Goal: Task Accomplishment & Management: Complete application form

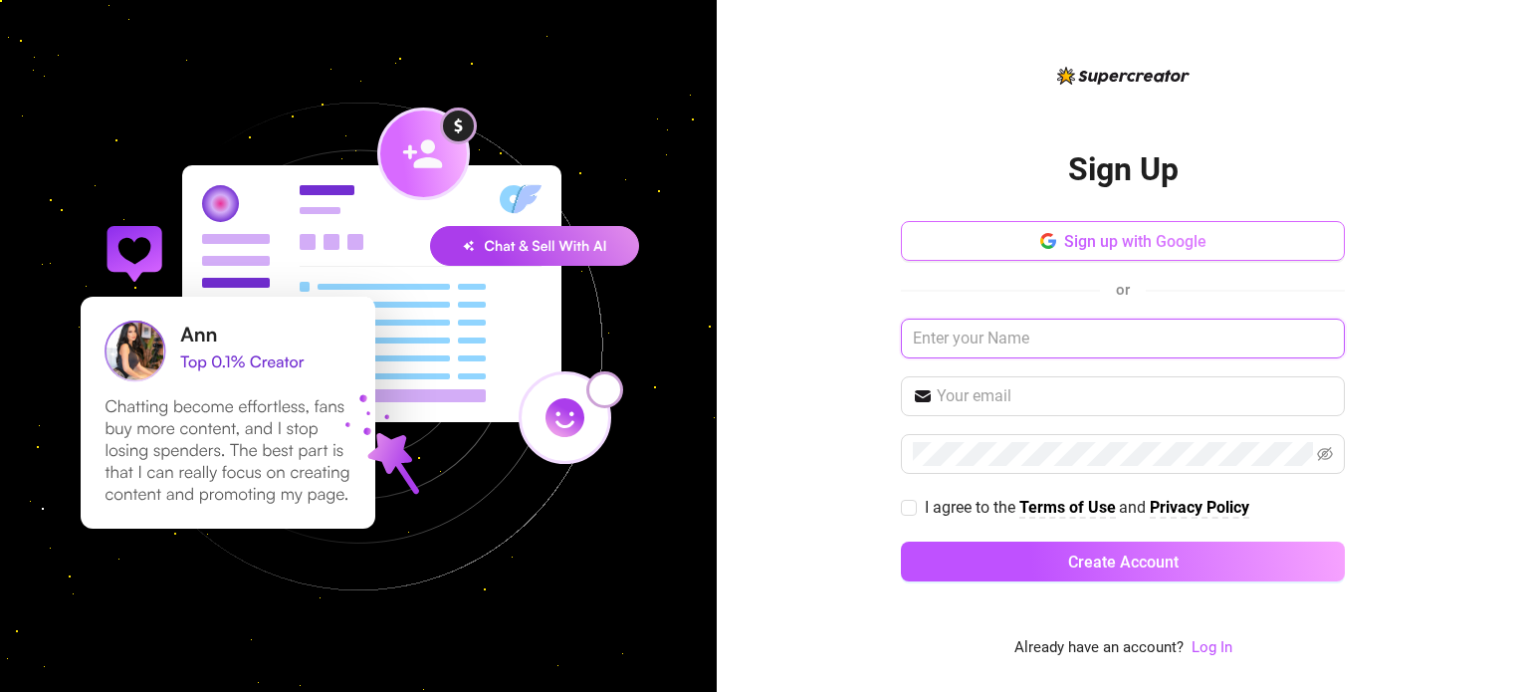
drag, startPoint x: 1066, startPoint y: 334, endPoint x: 1090, endPoint y: 236, distance: 100.5
click at [1090, 236] on div "Sign up with Google or I agree to the Terms of Use and Privacy Policy Create Ac…" at bounding box center [1123, 410] width 444 height 378
click at [1090, 236] on span "Sign up with Google" at bounding box center [1135, 241] width 142 height 19
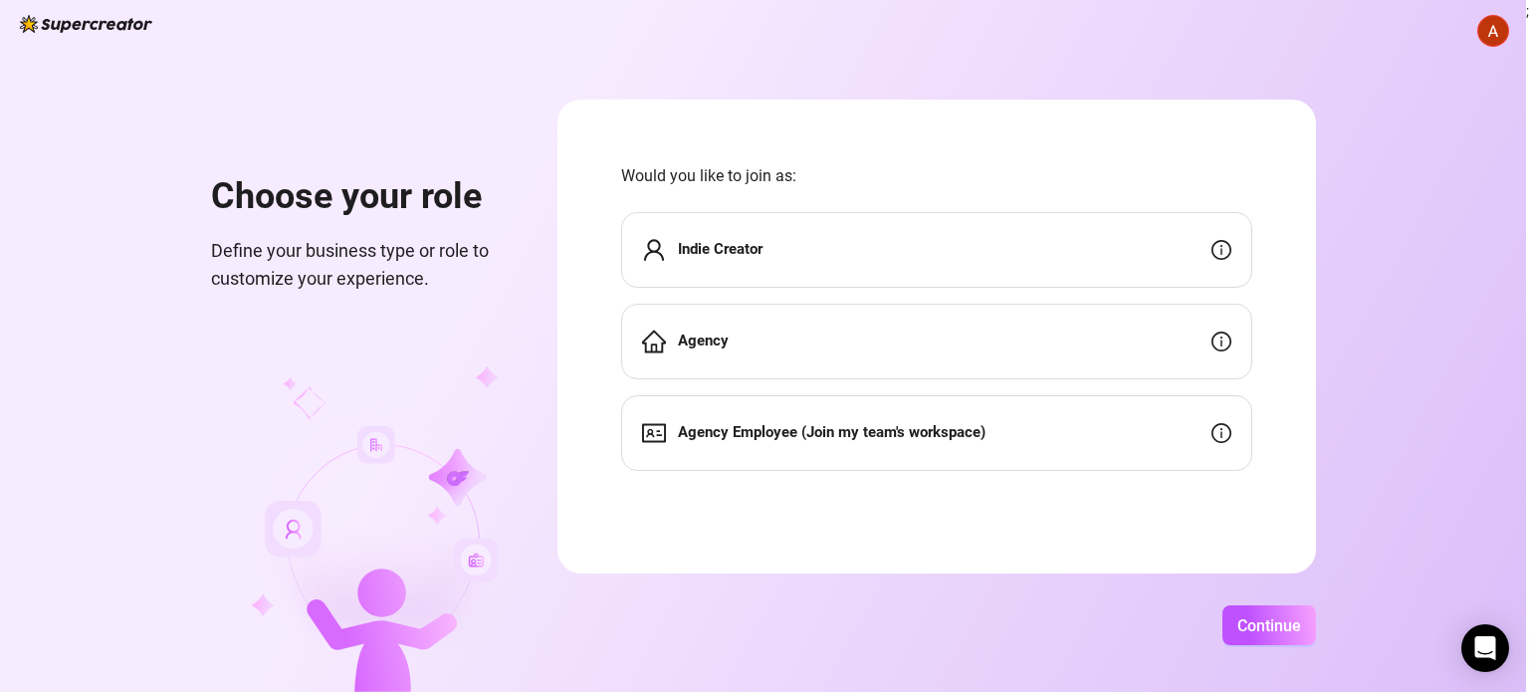
click at [797, 266] on div "Indie Creator" at bounding box center [936, 250] width 631 height 76
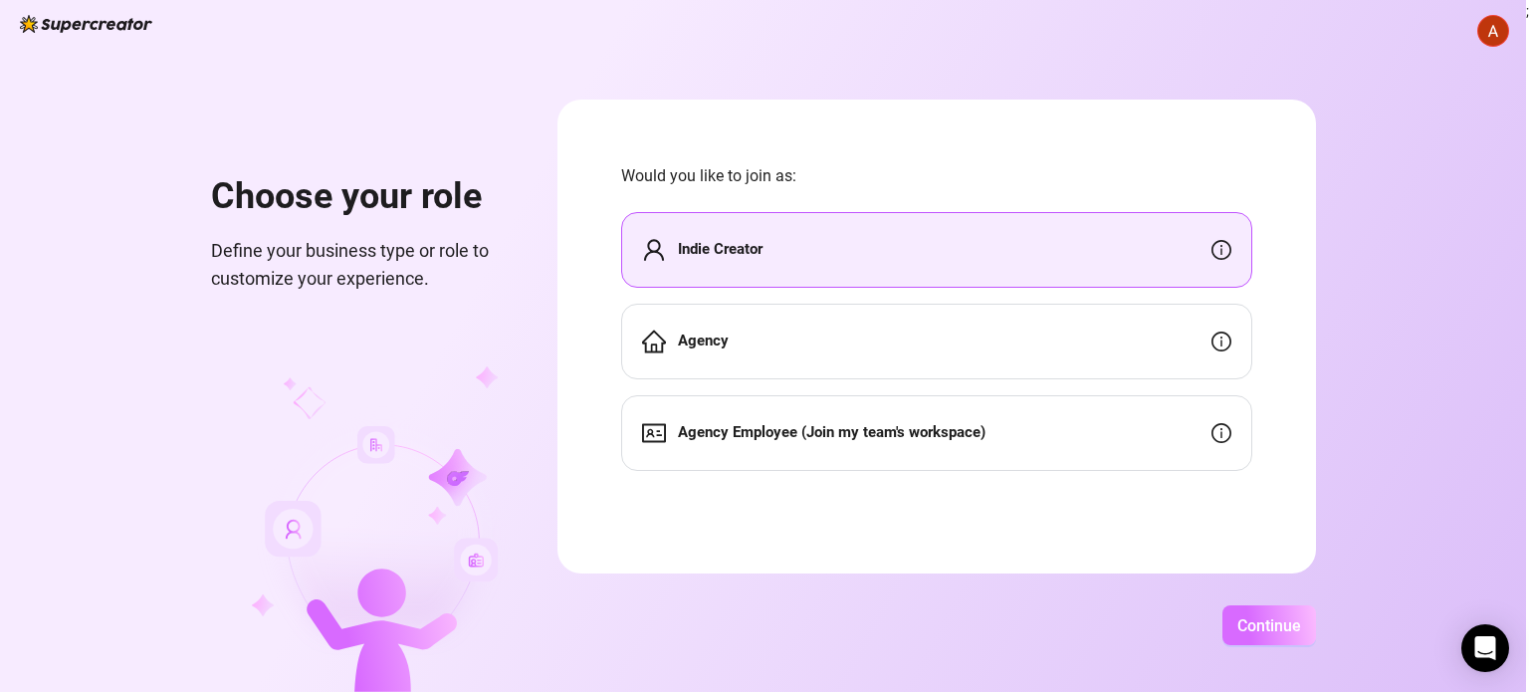
click at [1277, 628] on span "Continue" at bounding box center [1270, 625] width 64 height 19
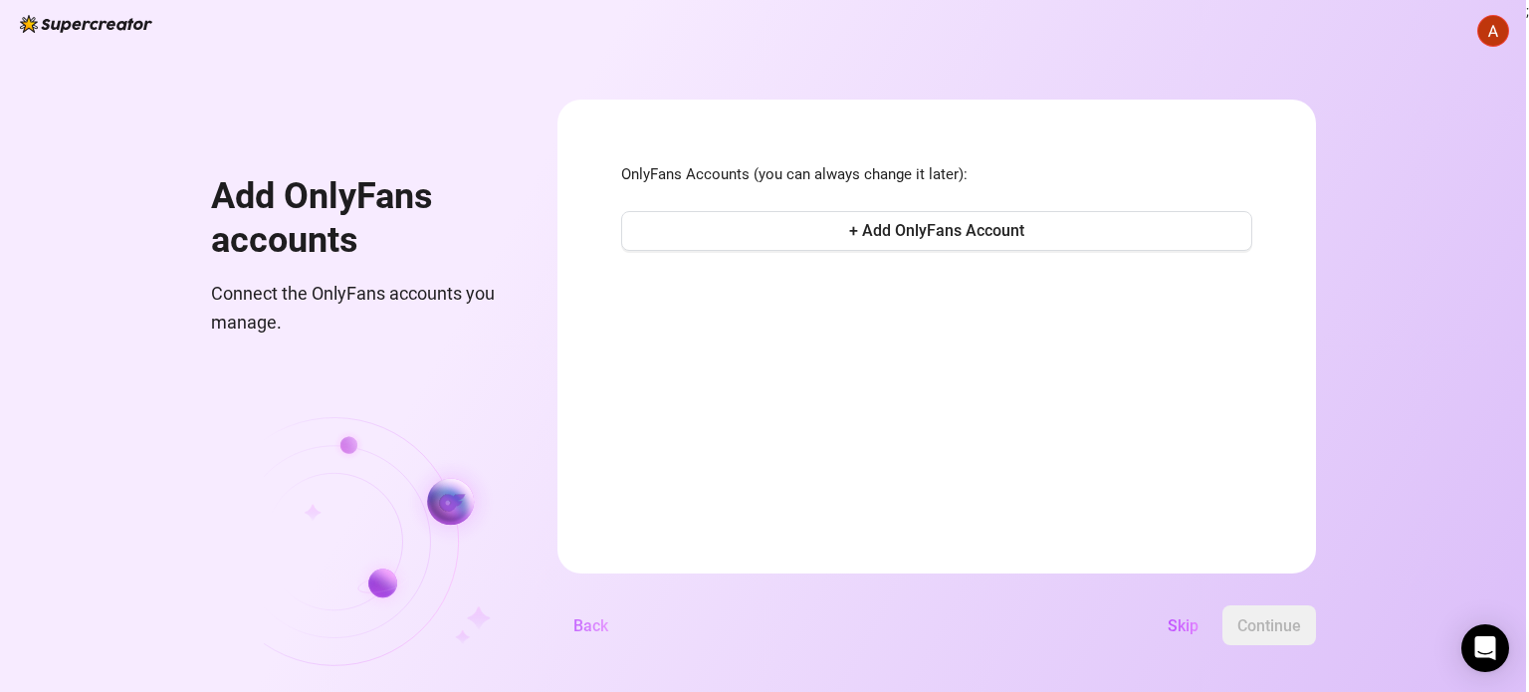
click at [595, 622] on span "Back" at bounding box center [590, 625] width 35 height 19
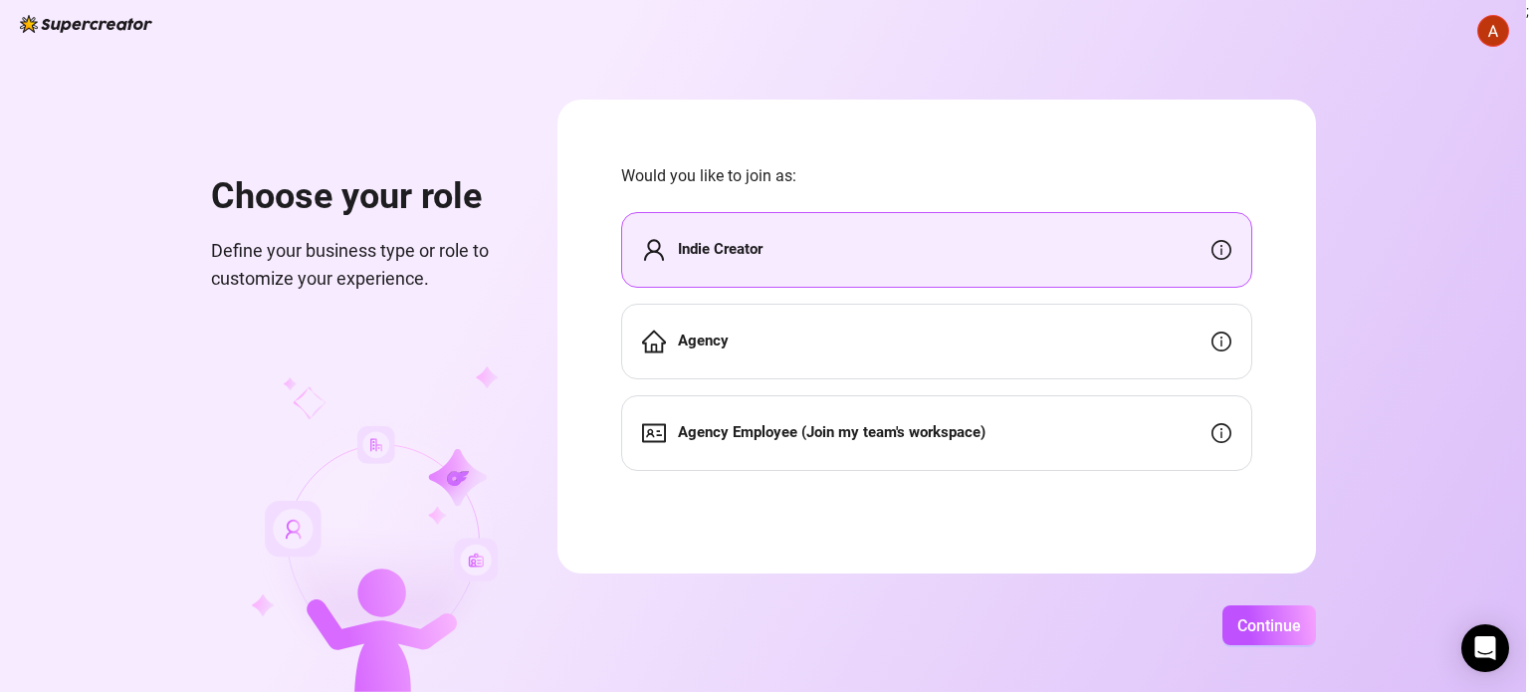
click at [731, 311] on div "Agency" at bounding box center [936, 342] width 631 height 76
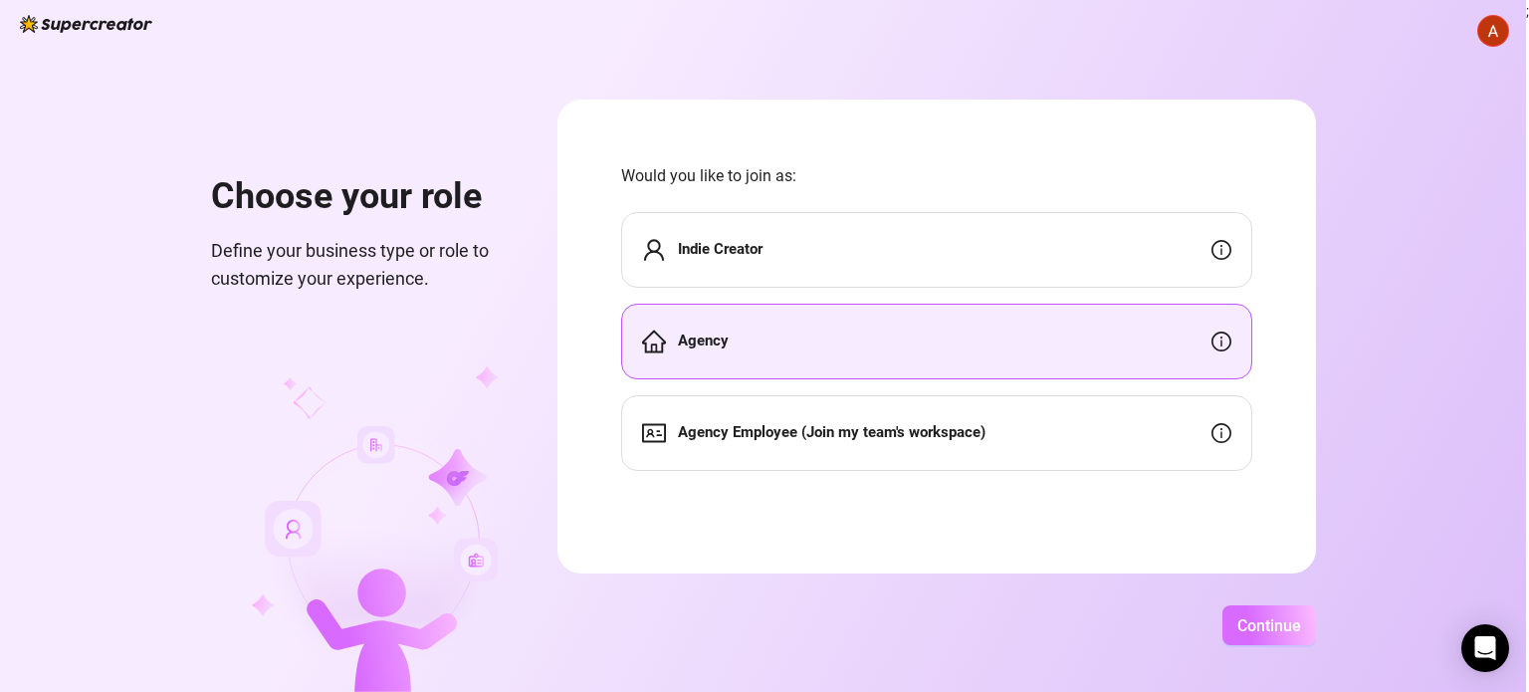
click at [1235, 620] on button "Continue" at bounding box center [1270, 625] width 94 height 40
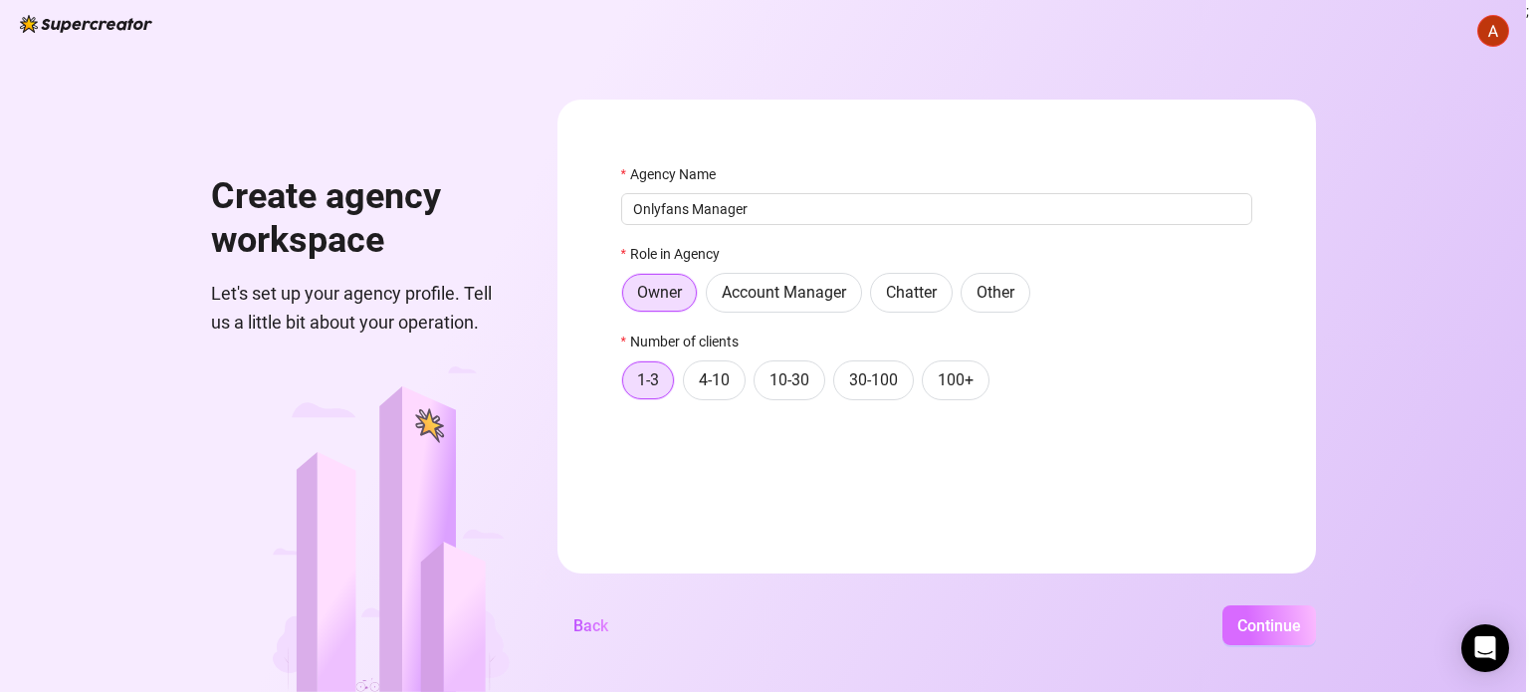
type input "Onlyfans Manager"
click at [1263, 620] on span "Continue" at bounding box center [1270, 625] width 64 height 19
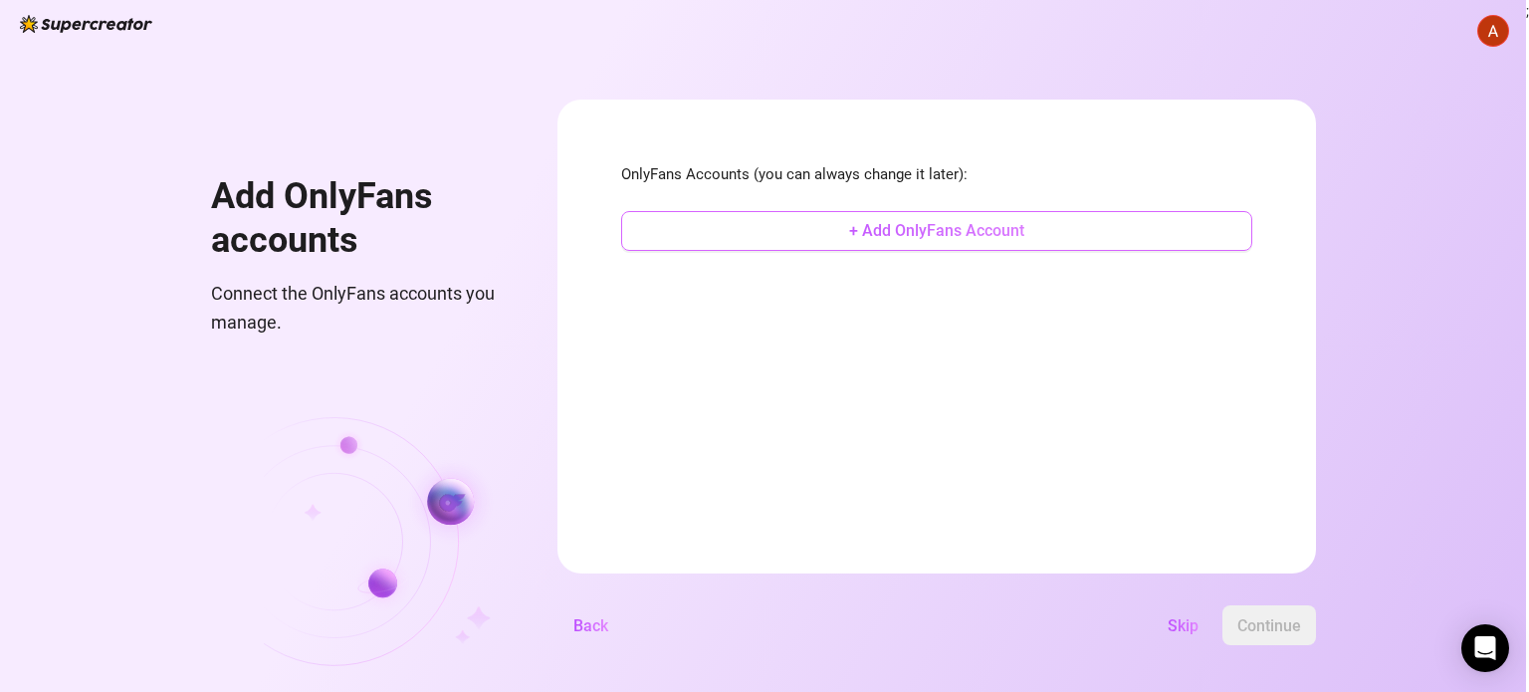
click at [994, 219] on button "+ Add OnlyFans Account" at bounding box center [936, 231] width 631 height 40
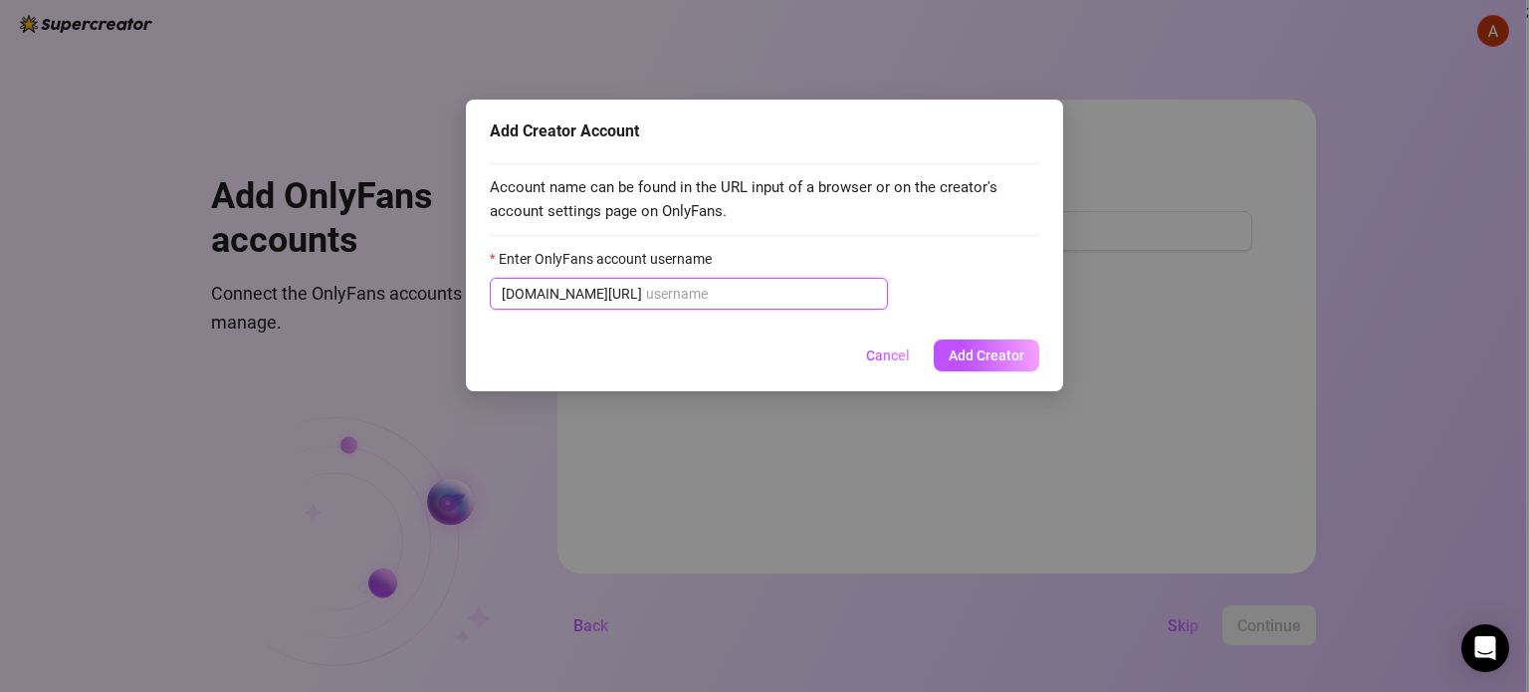
paste input "emmyscakes"
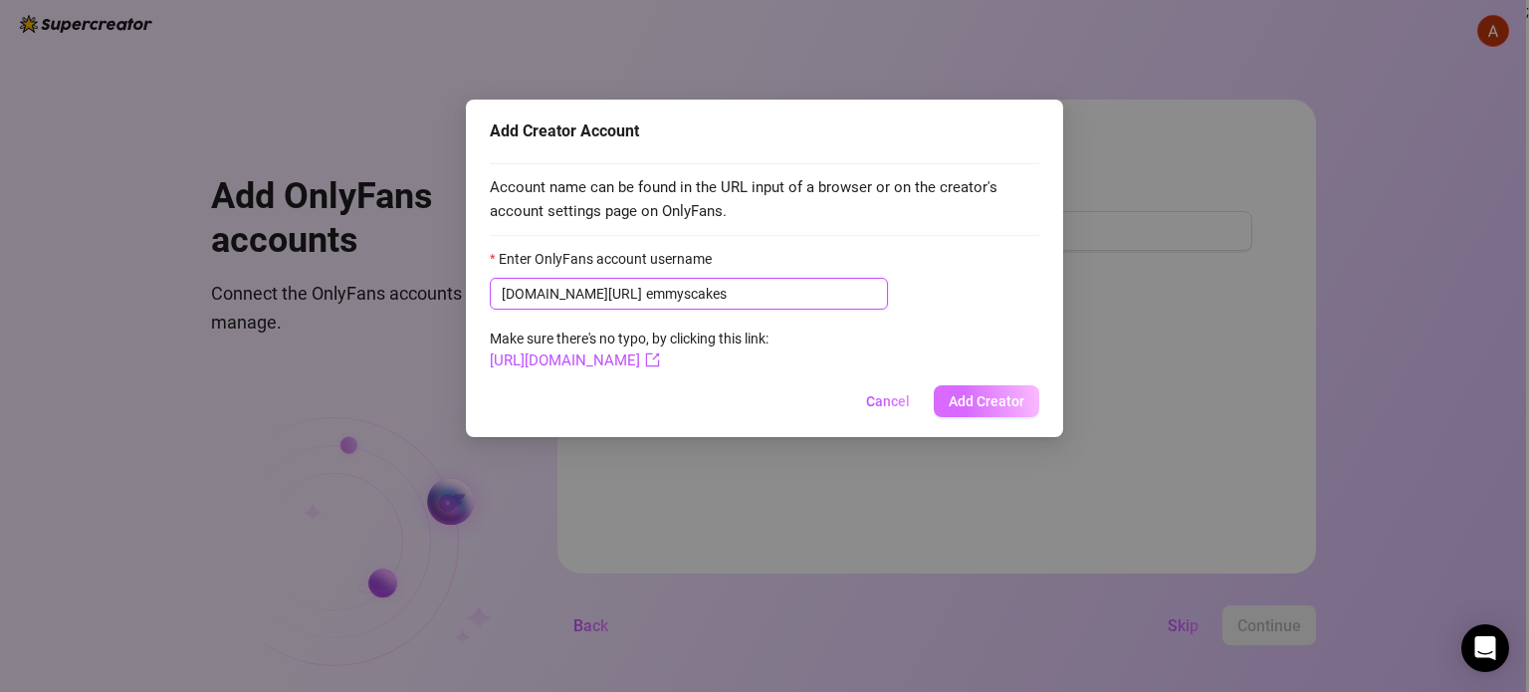
type input "emmyscakes"
click at [987, 402] on span "Add Creator" at bounding box center [987, 401] width 76 height 16
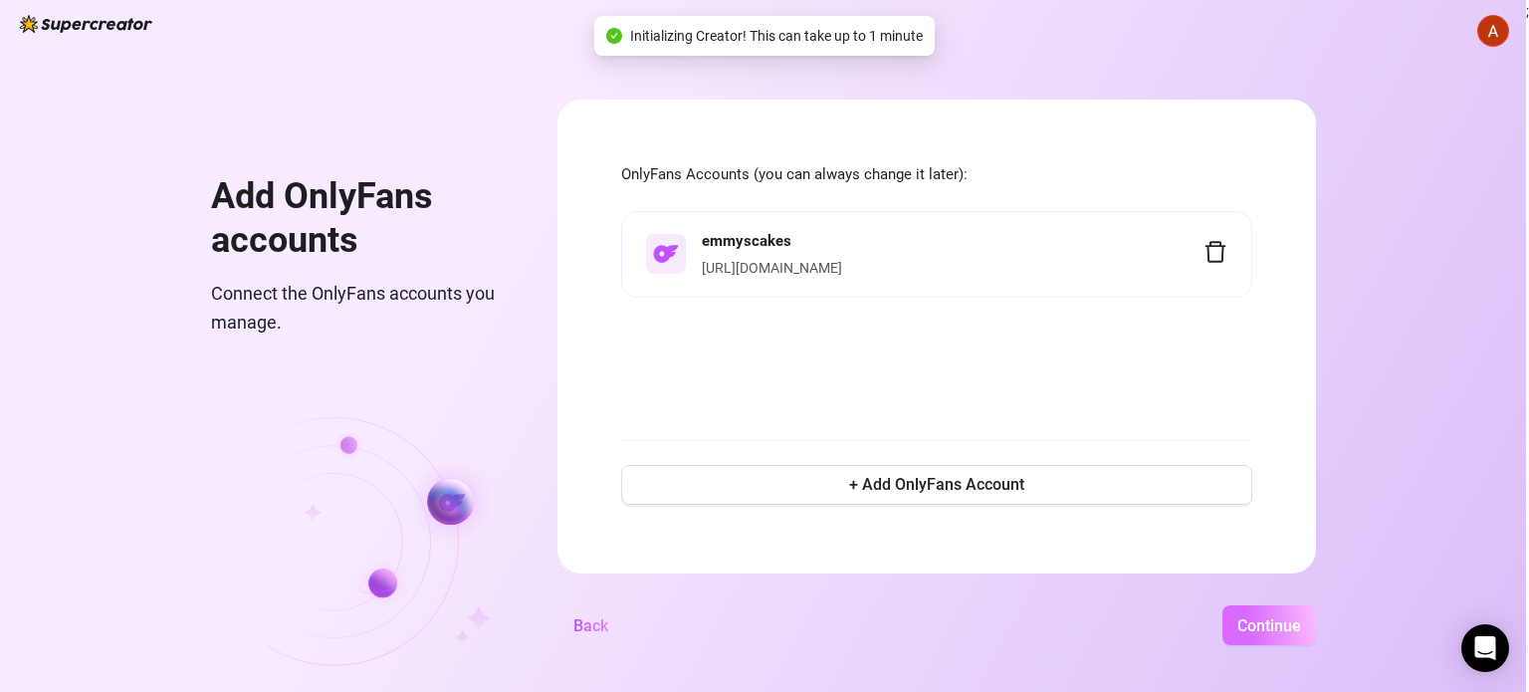
click at [1249, 619] on span "Continue" at bounding box center [1270, 625] width 64 height 19
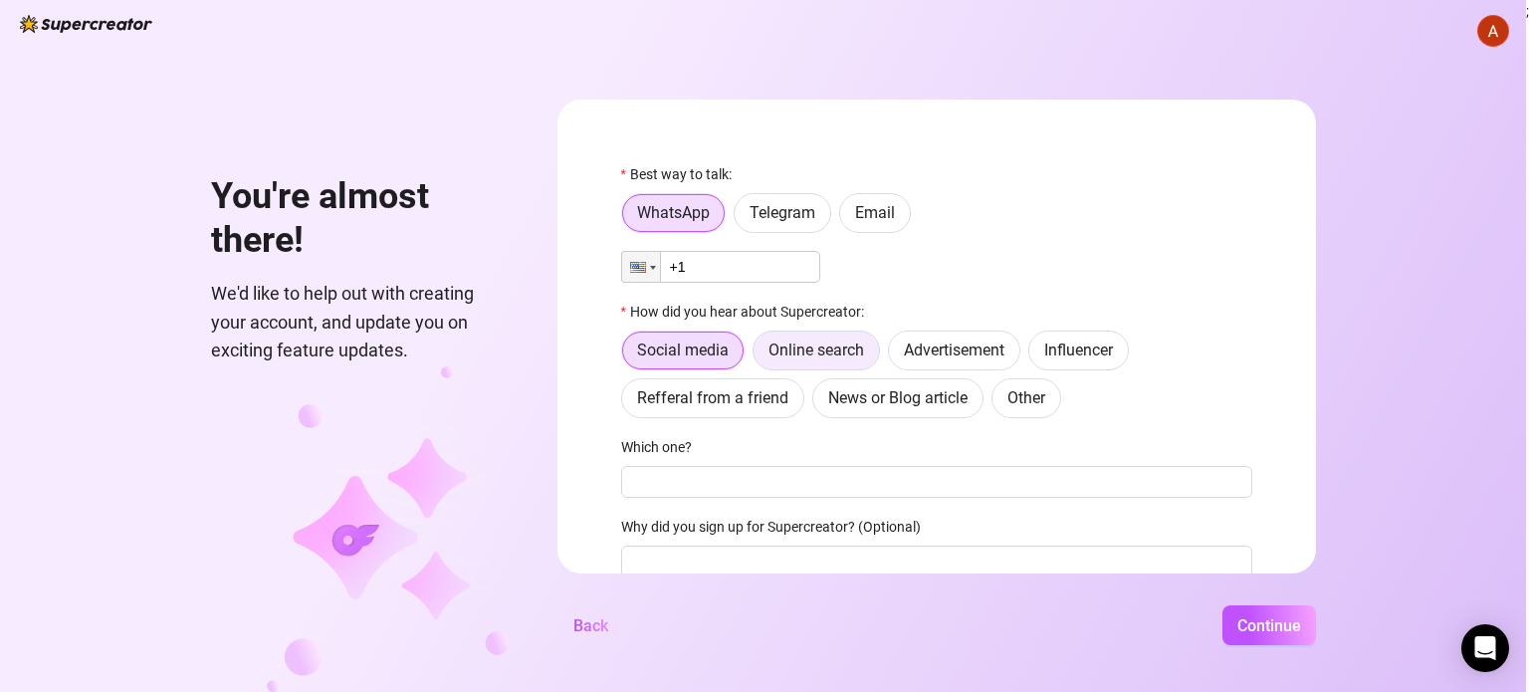
scroll to position [15, 0]
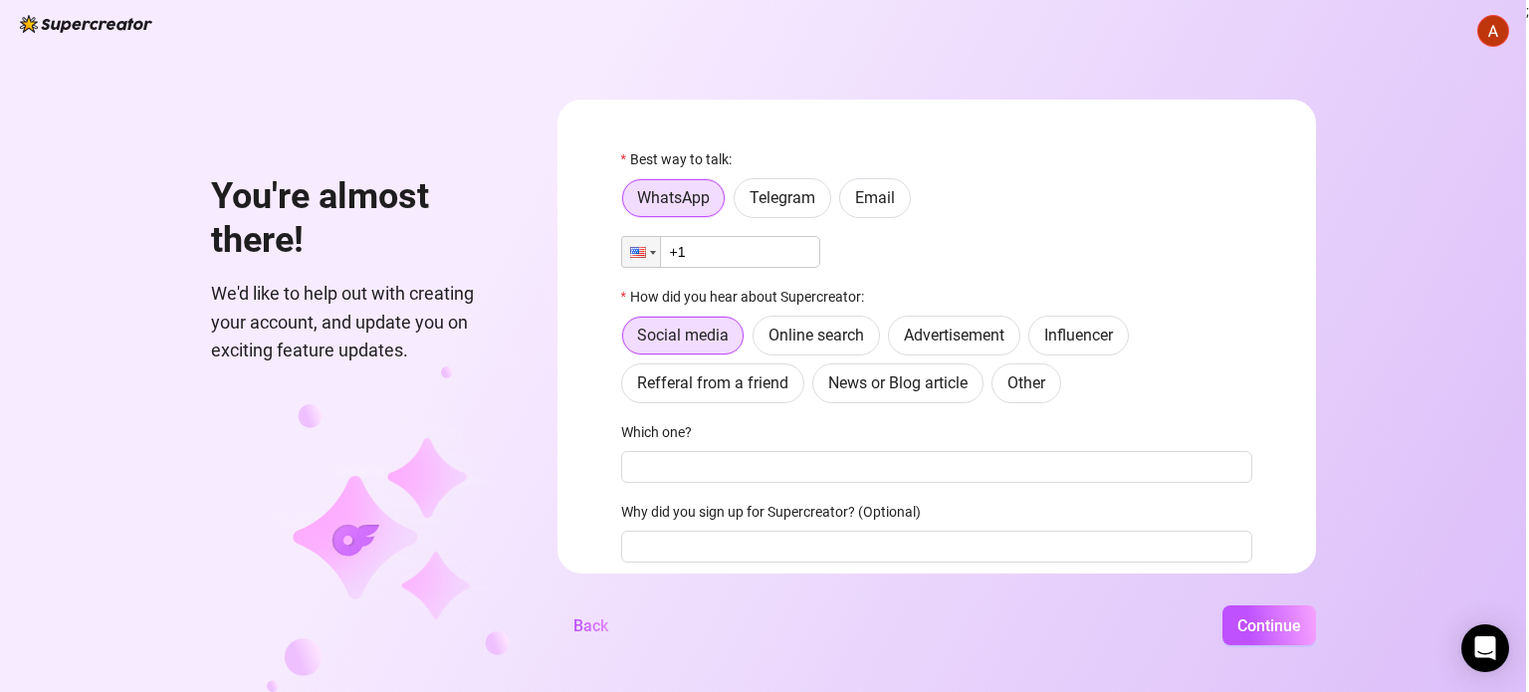
click at [785, 253] on input "+1" at bounding box center [720, 252] width 199 height 32
click at [870, 202] on span "Email" at bounding box center [875, 197] width 40 height 19
click at [845, 203] on input "Email" at bounding box center [845, 203] width 0 height 0
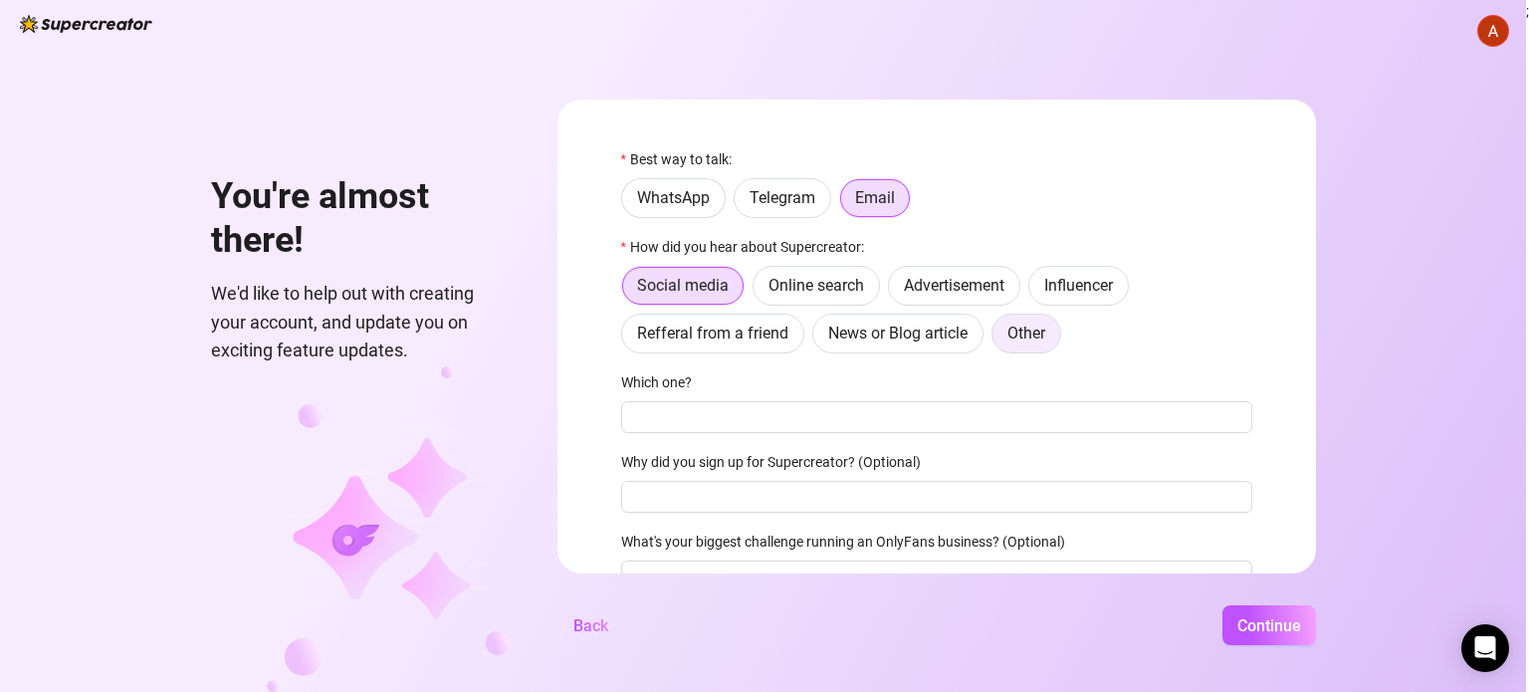
click at [1011, 327] on span "Other" at bounding box center [1027, 333] width 38 height 19
click at [998, 339] on input "Other" at bounding box center [998, 339] width 0 height 0
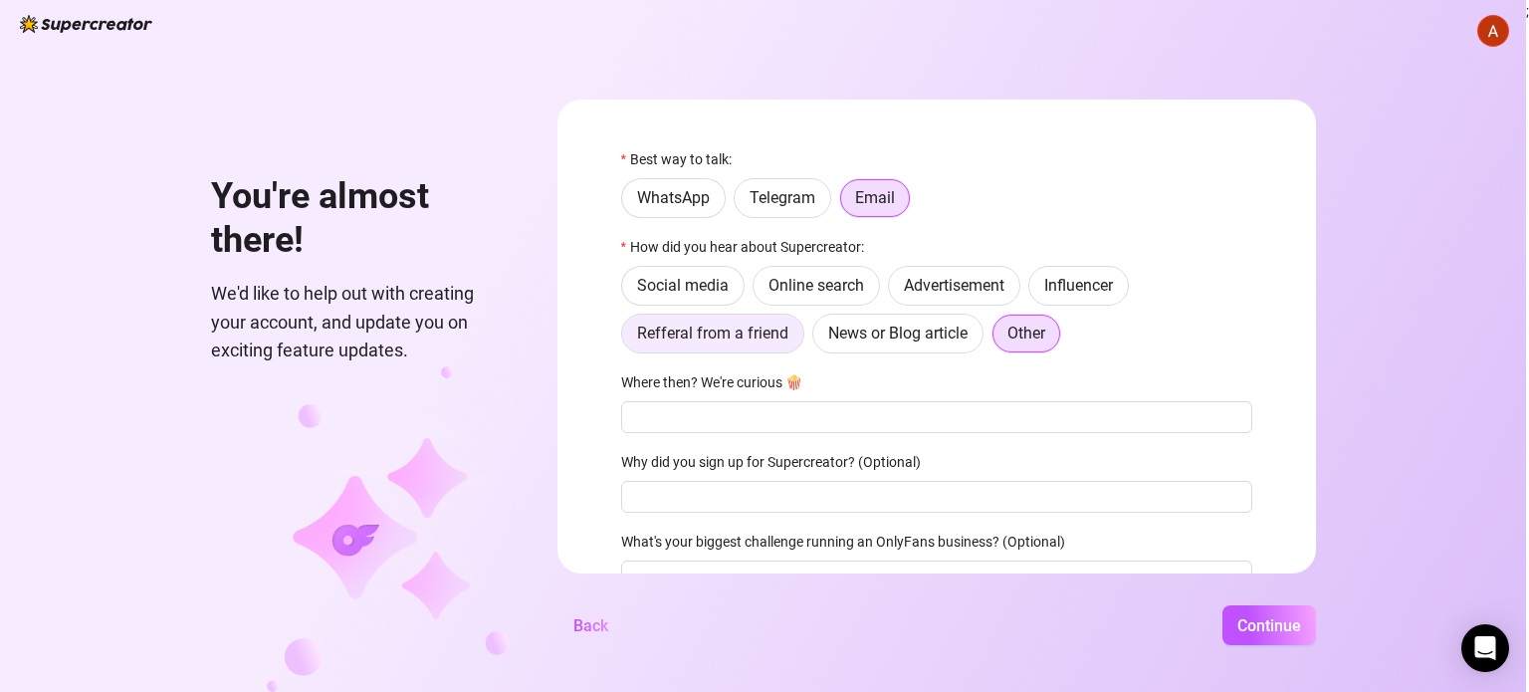
click at [773, 330] on span "Refferal from a friend" at bounding box center [712, 333] width 151 height 19
click at [627, 339] on input "Refferal from a friend" at bounding box center [627, 339] width 0 height 0
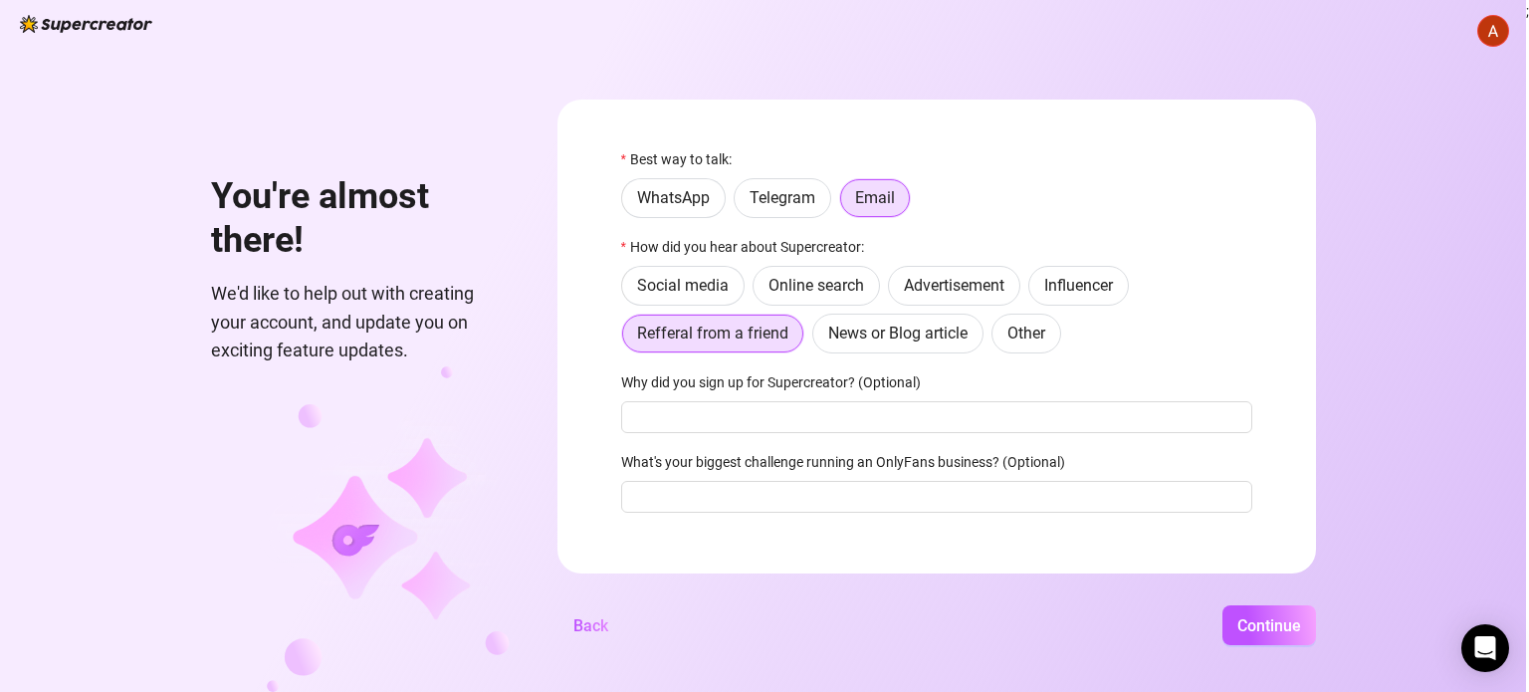
scroll to position [36, 0]
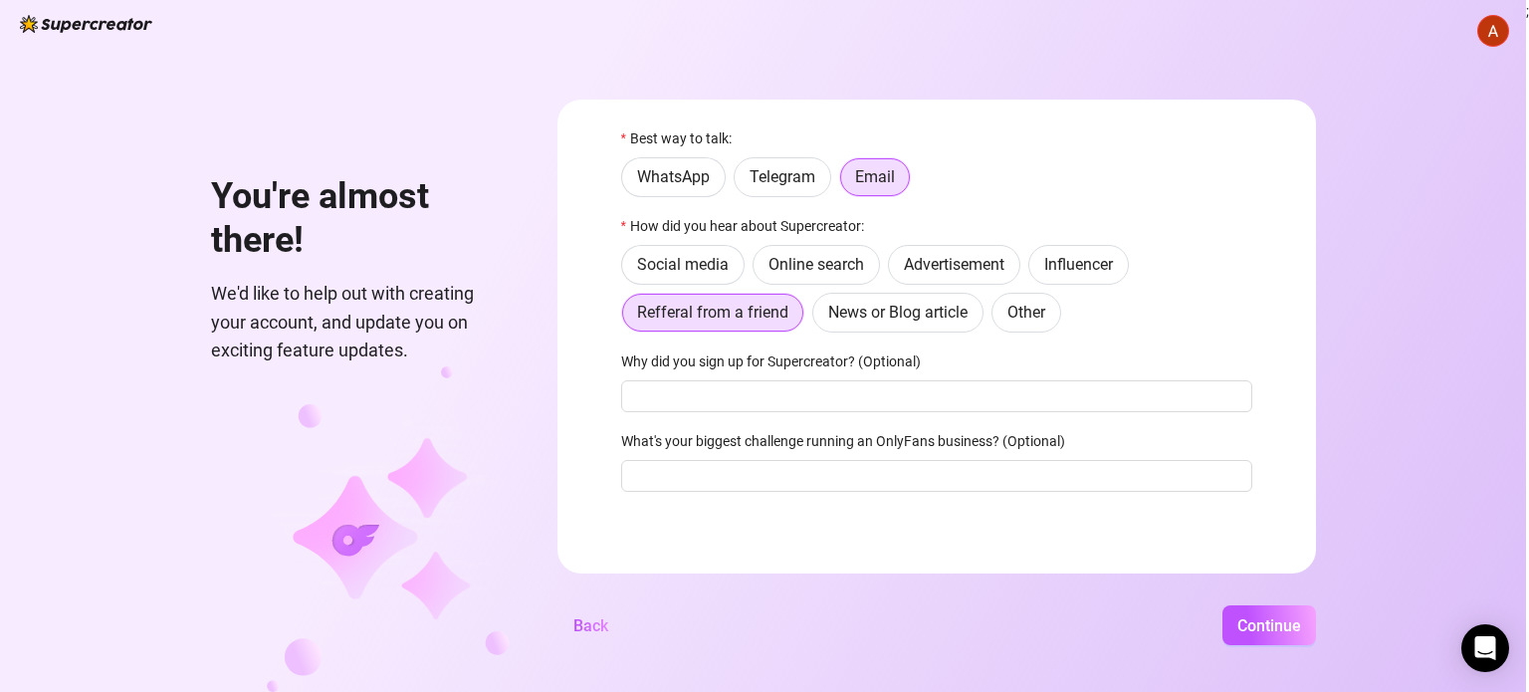
click at [1223, 607] on button "Continue" at bounding box center [1270, 625] width 94 height 40
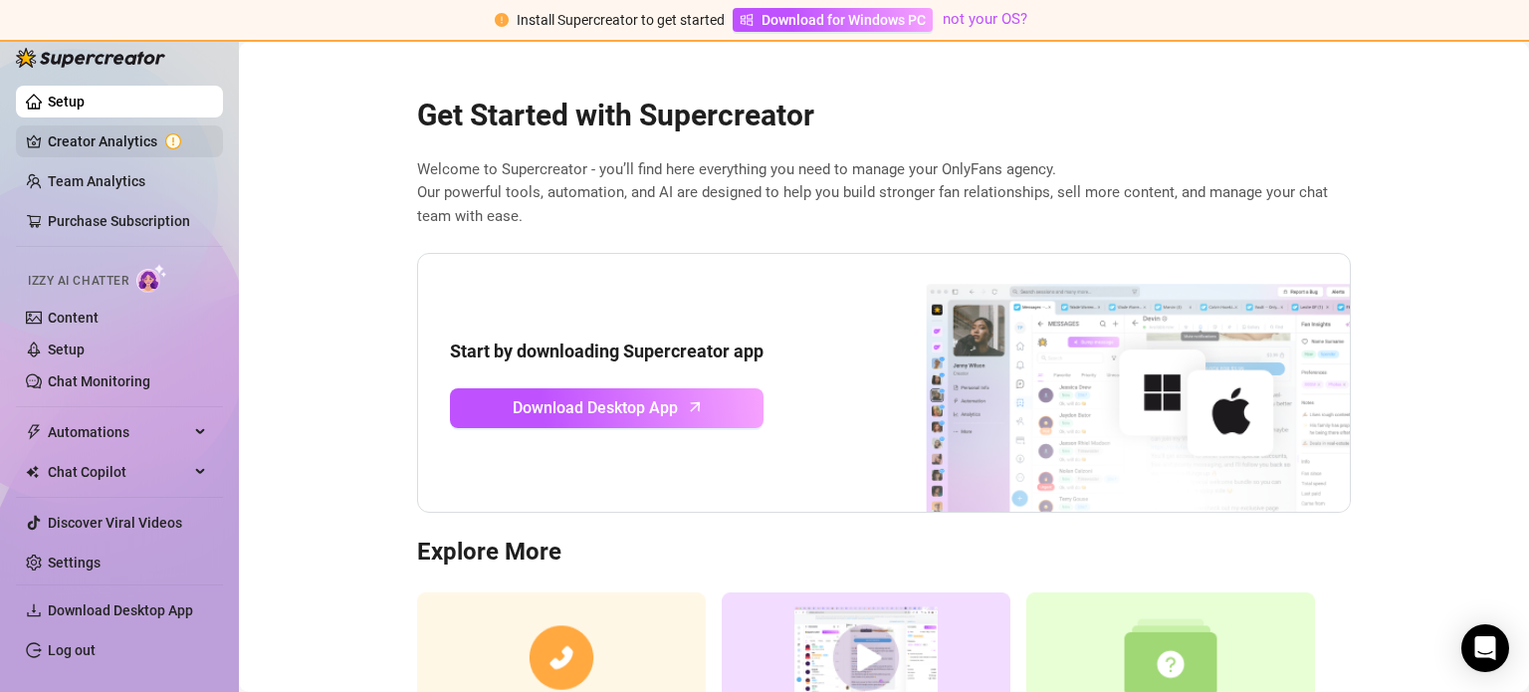
click at [114, 141] on link "Creator Analytics" at bounding box center [127, 141] width 159 height 32
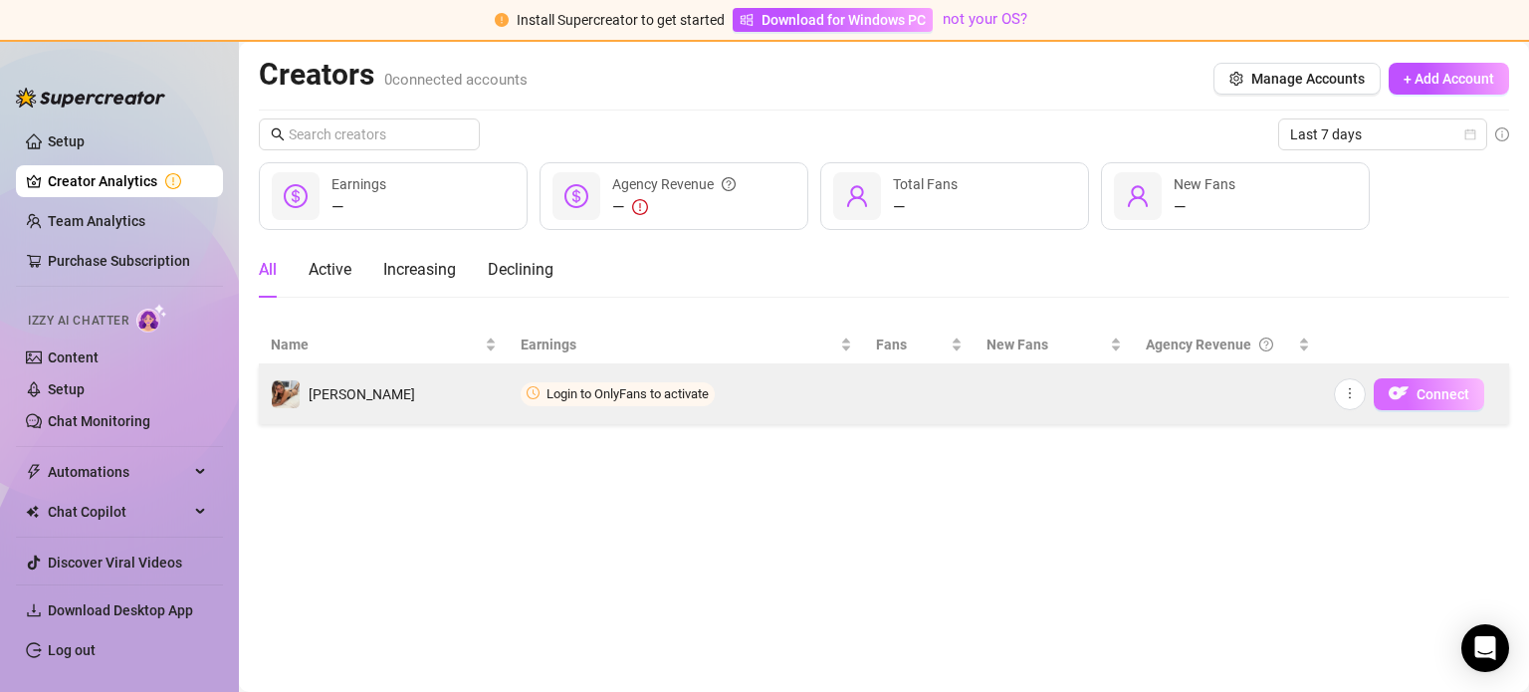
click at [1413, 389] on button "Connect" at bounding box center [1429, 394] width 111 height 32
click at [1406, 396] on img "button" at bounding box center [1399, 393] width 20 height 20
click at [1401, 384] on img "button" at bounding box center [1399, 393] width 20 height 20
click at [1346, 391] on icon "more" at bounding box center [1350, 393] width 14 height 14
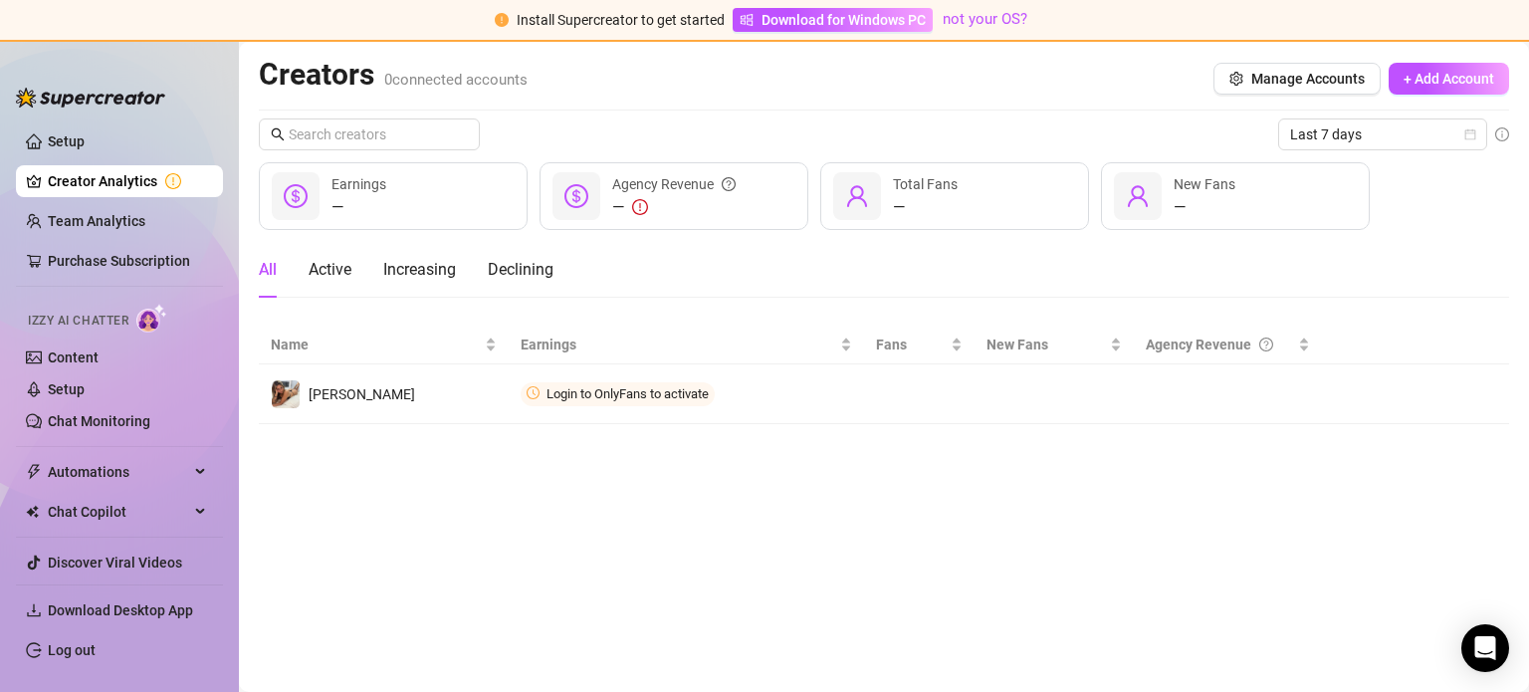
click at [1431, 336] on th at bounding box center [1415, 345] width 187 height 39
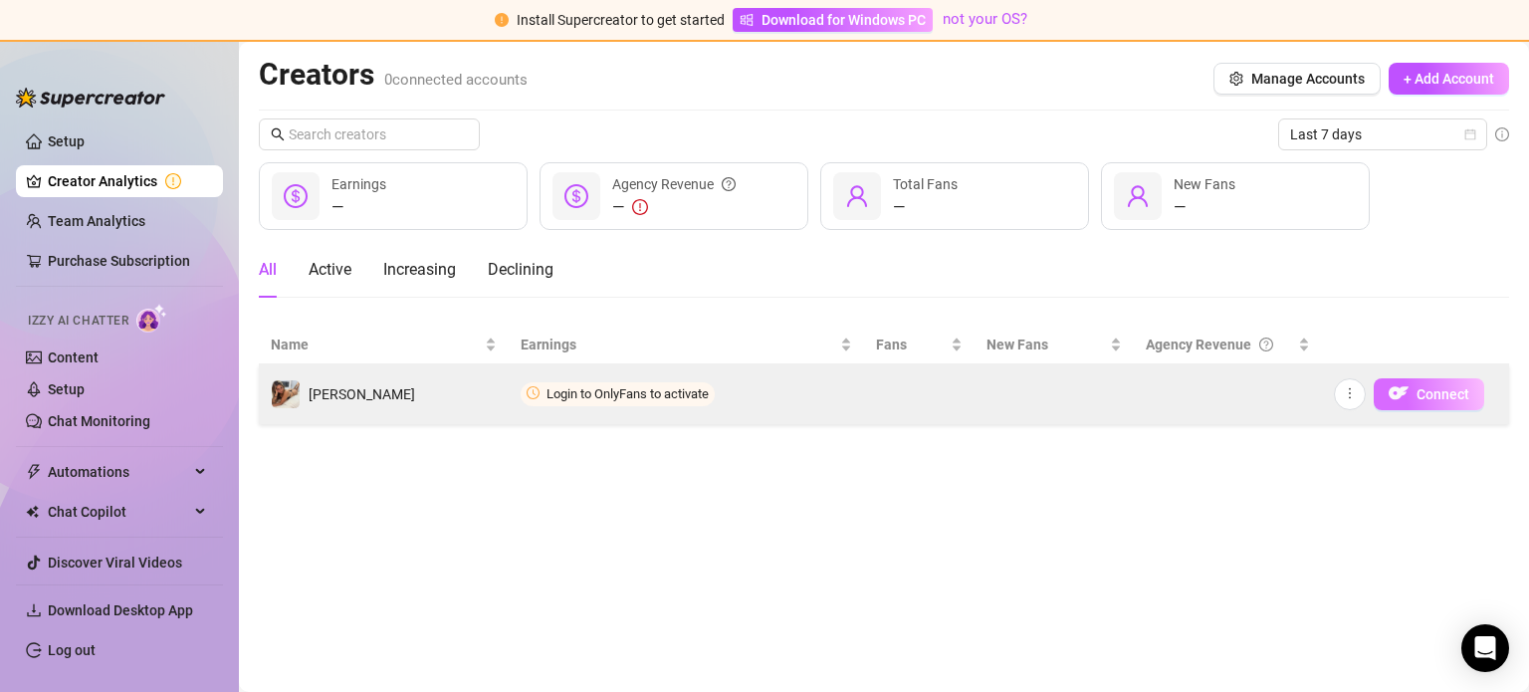
click at [1420, 394] on span "Connect" at bounding box center [1443, 394] width 53 height 16
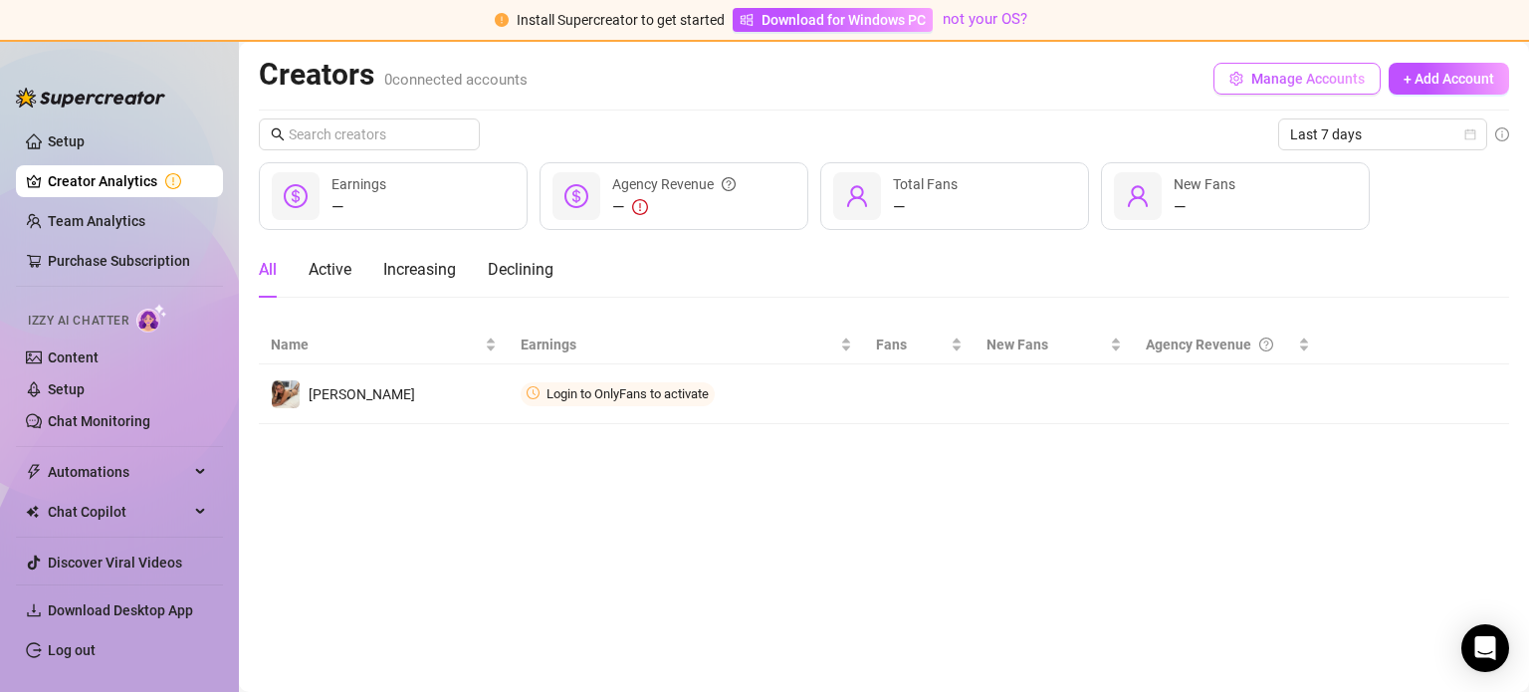
click at [1302, 86] on span "Manage Accounts" at bounding box center [1309, 79] width 114 height 16
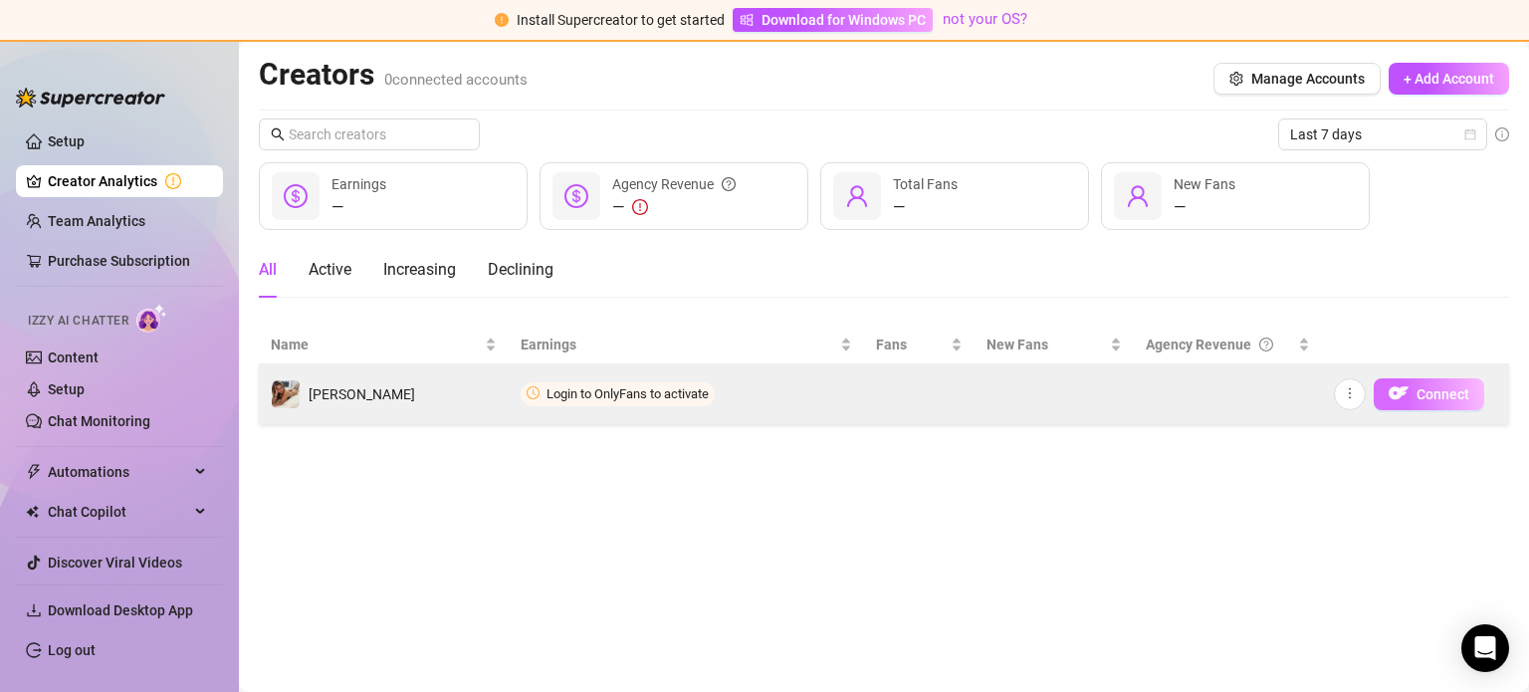
click at [1425, 403] on button "Connect" at bounding box center [1429, 394] width 111 height 32
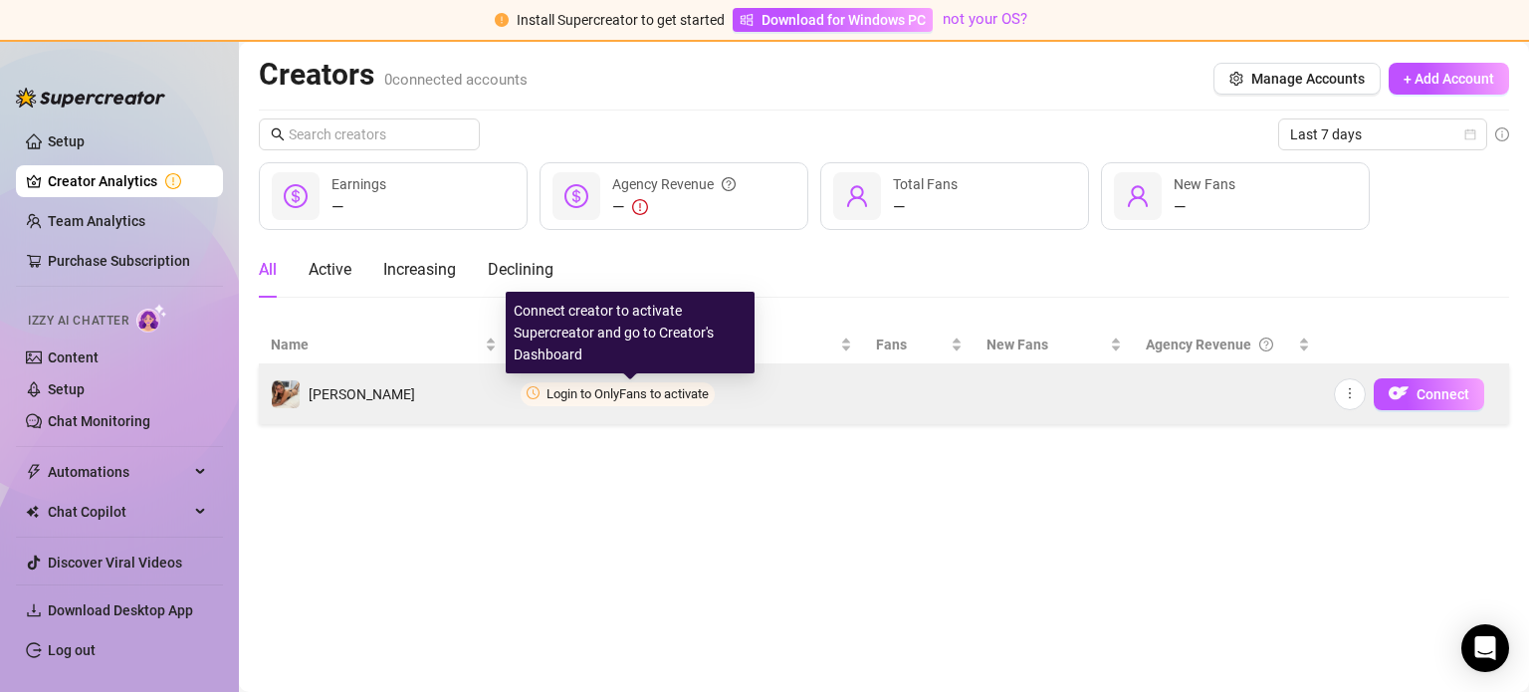
click at [618, 397] on span "Login to OnlyFans to activate" at bounding box center [628, 393] width 162 height 15
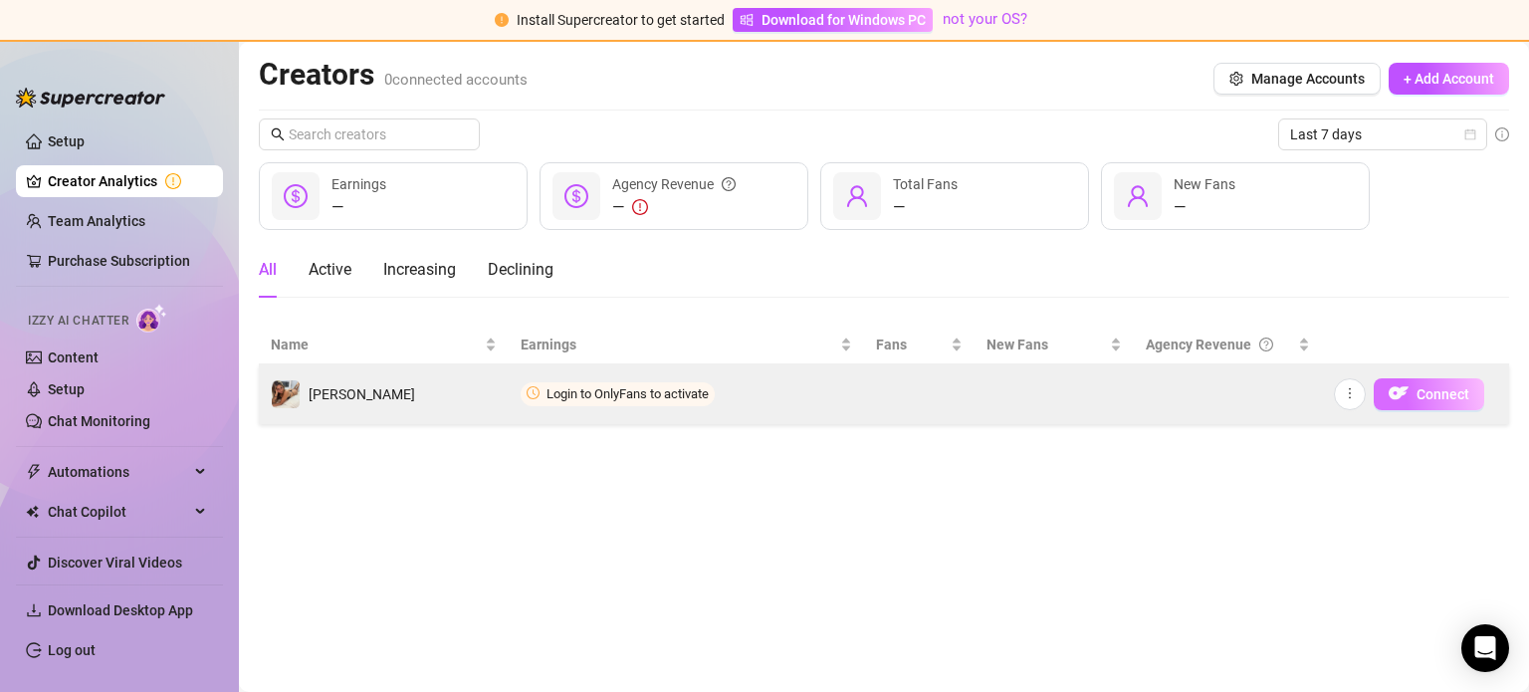
click at [1414, 379] on button "Connect" at bounding box center [1429, 394] width 111 height 32
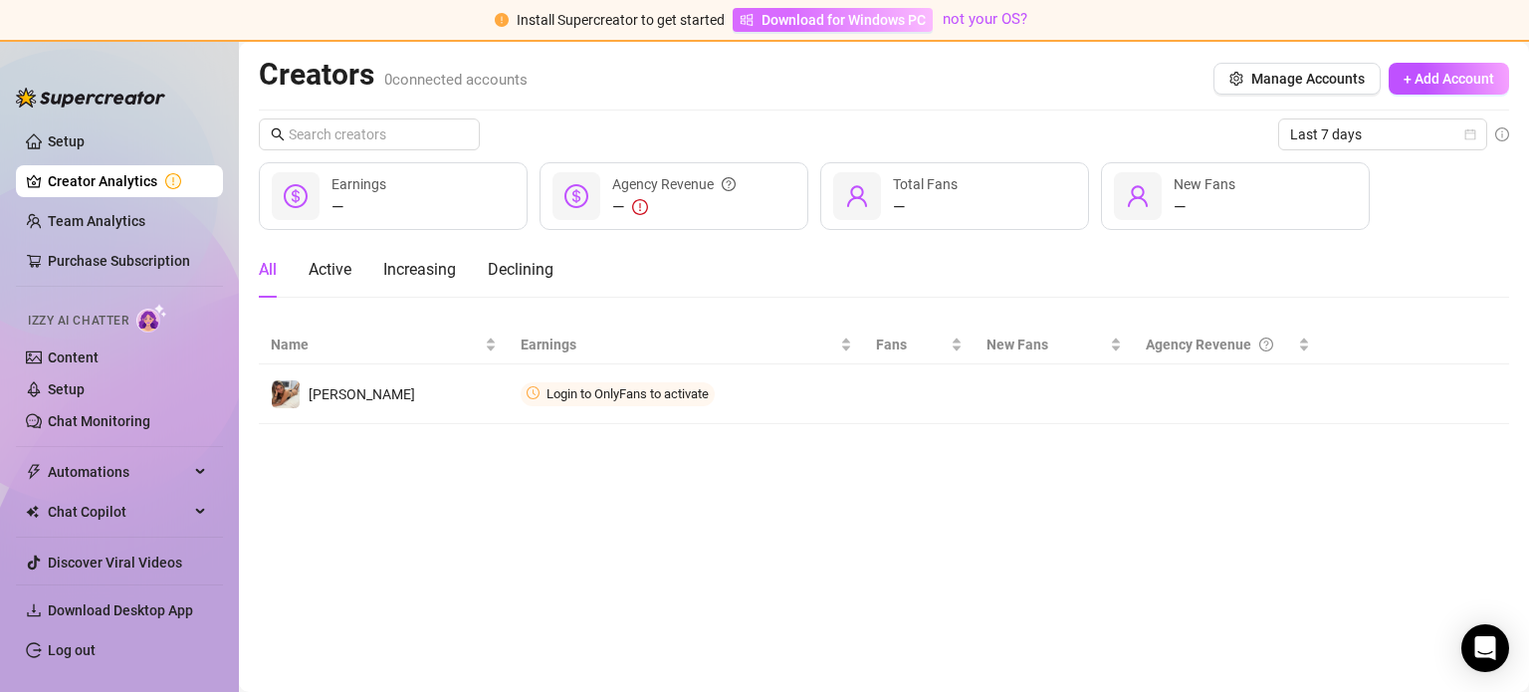
click at [824, 16] on span "Download for Windows PC" at bounding box center [844, 20] width 164 height 22
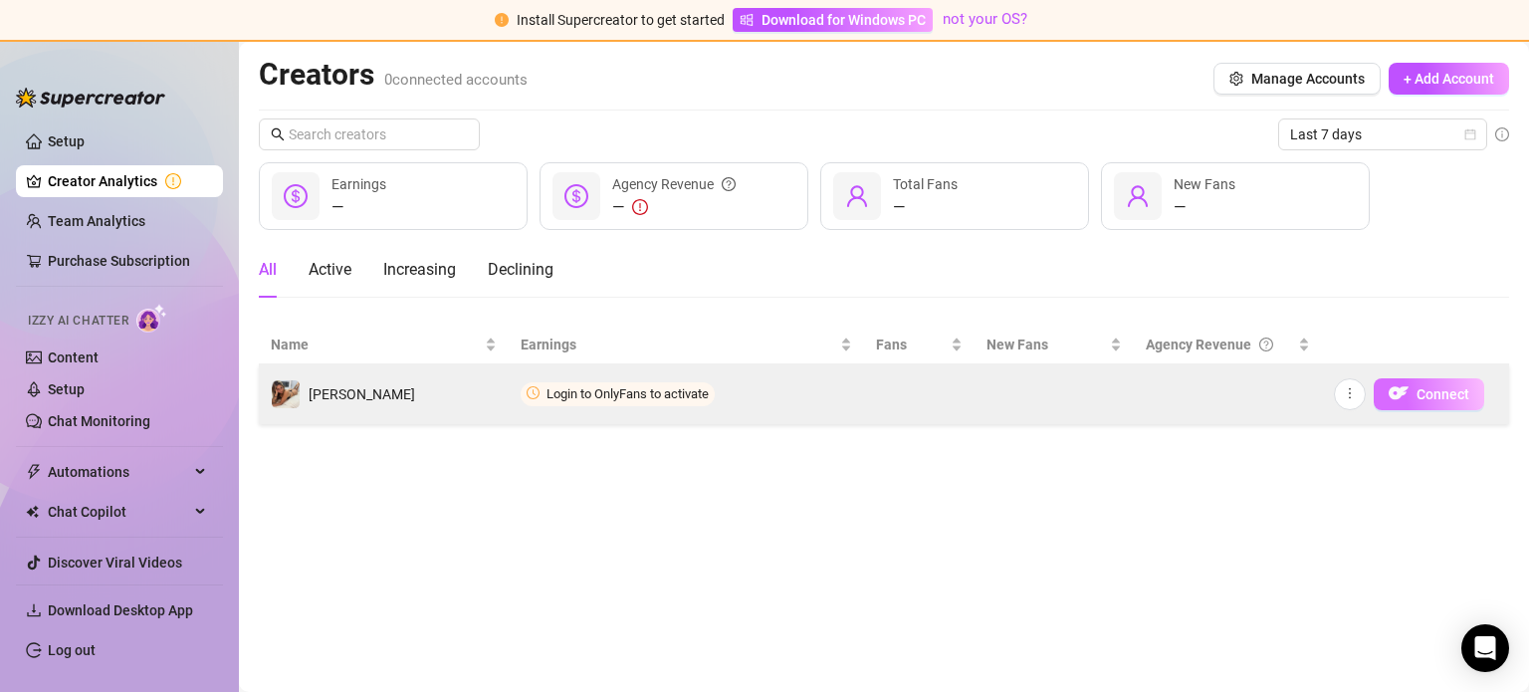
click at [1435, 386] on span "Connect" at bounding box center [1443, 394] width 53 height 16
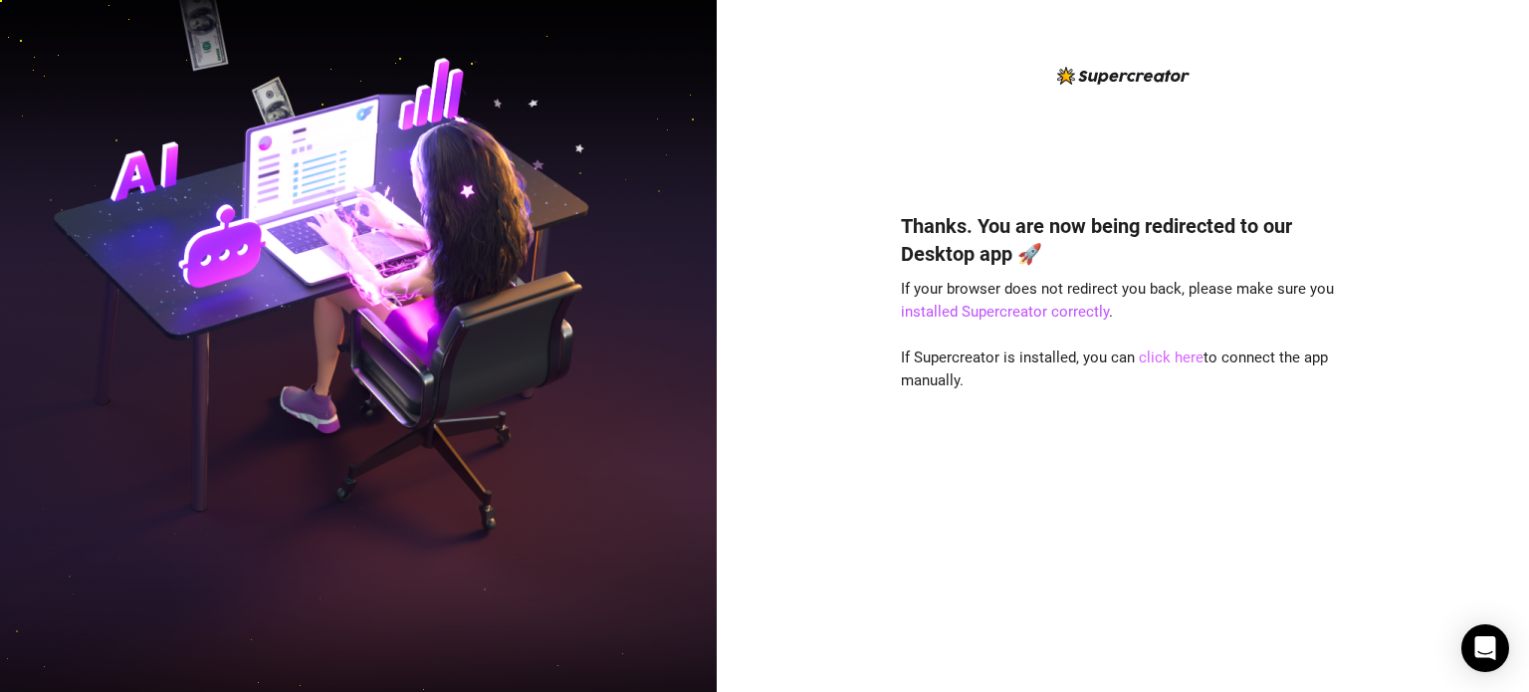
click at [1167, 361] on link "click here" at bounding box center [1171, 357] width 65 height 18
